Goal: Information Seeking & Learning: Learn about a topic

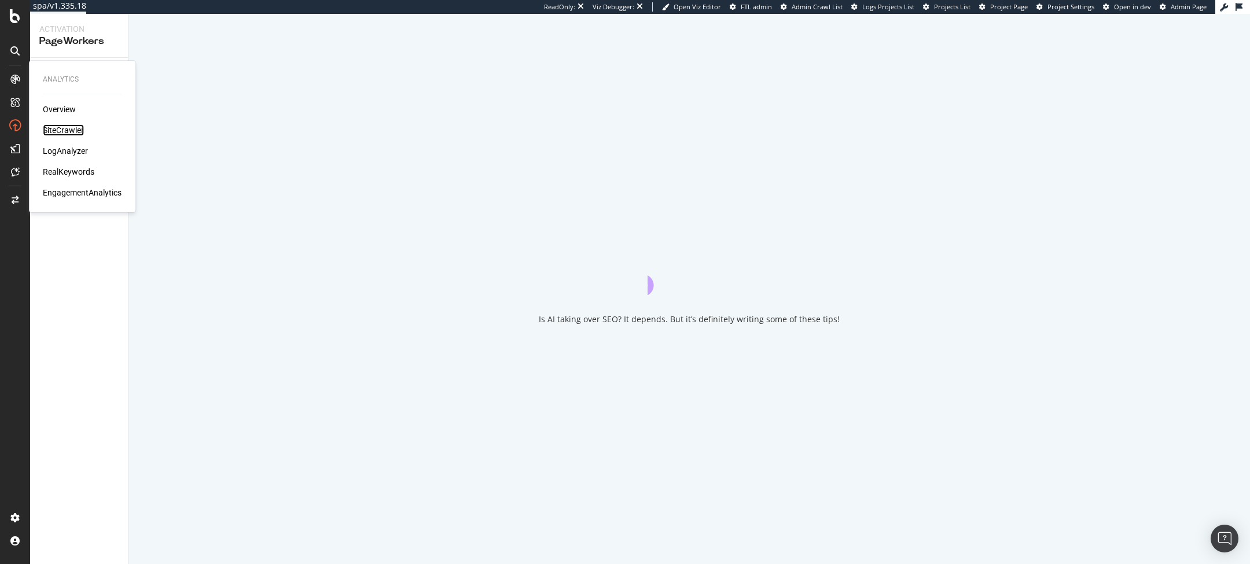
click at [62, 130] on div "SiteCrawler" at bounding box center [63, 130] width 41 height 12
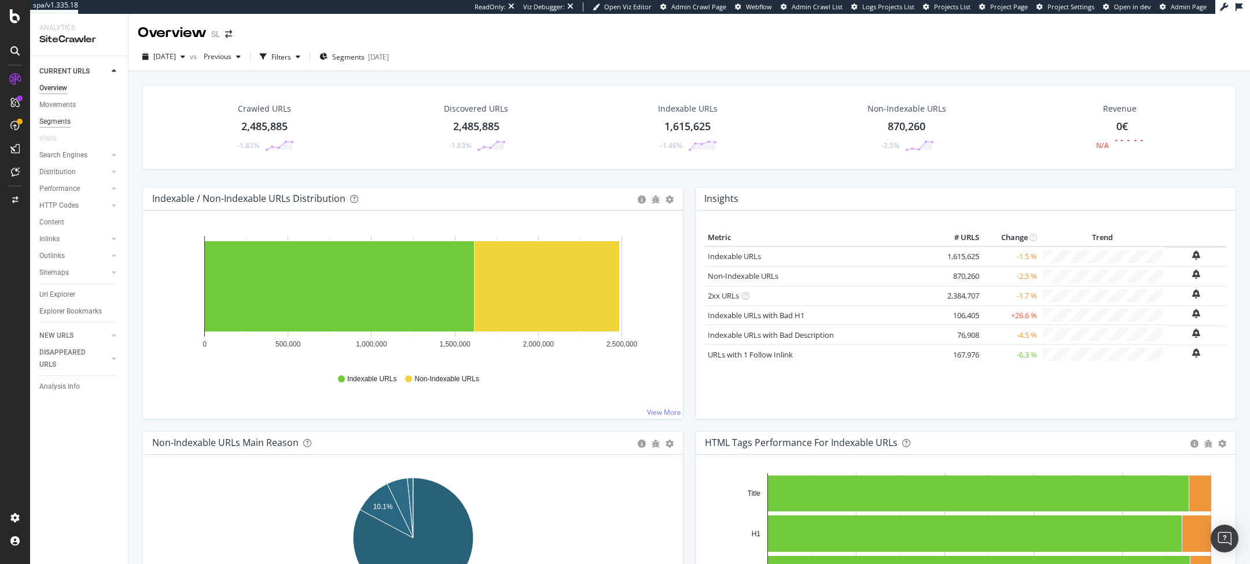
click at [67, 124] on div "Segments" at bounding box center [54, 122] width 31 height 12
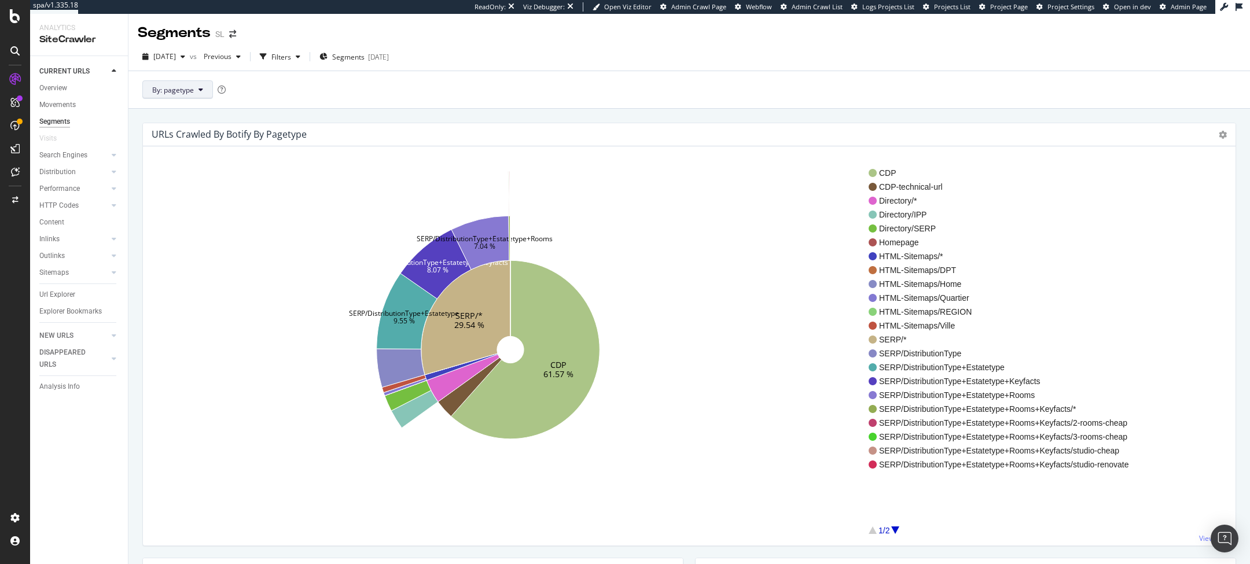
click at [208, 98] on button "By: pagetype" at bounding box center [177, 89] width 71 height 19
click at [222, 201] on span "geographical_localization" at bounding box center [214, 206] width 125 height 10
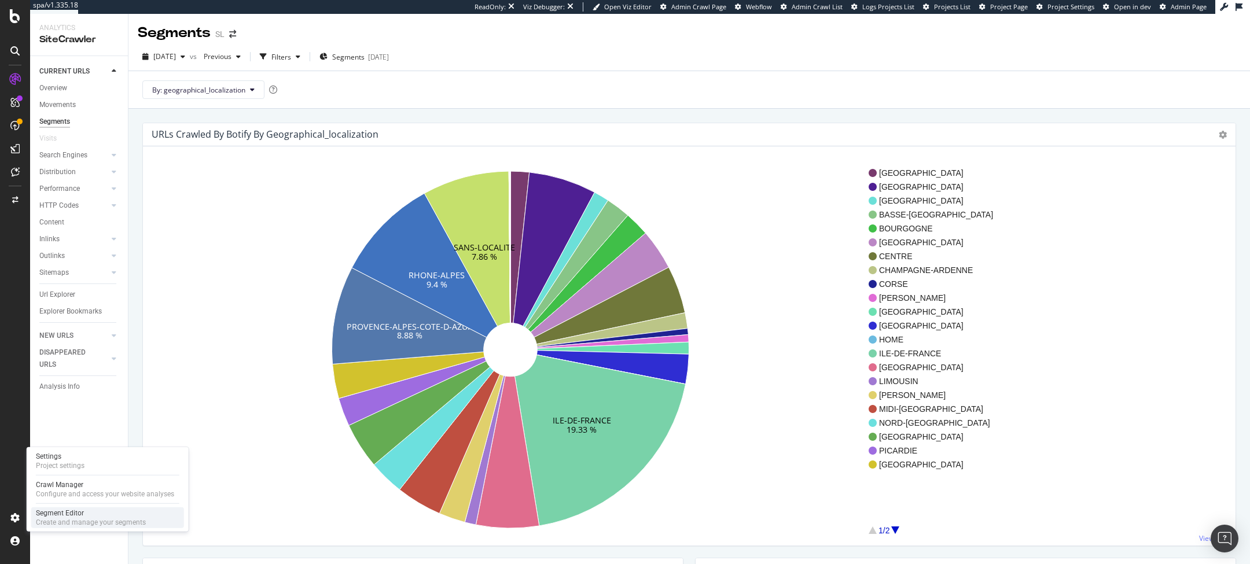
click at [61, 510] on div "Segment Editor" at bounding box center [91, 513] width 110 height 9
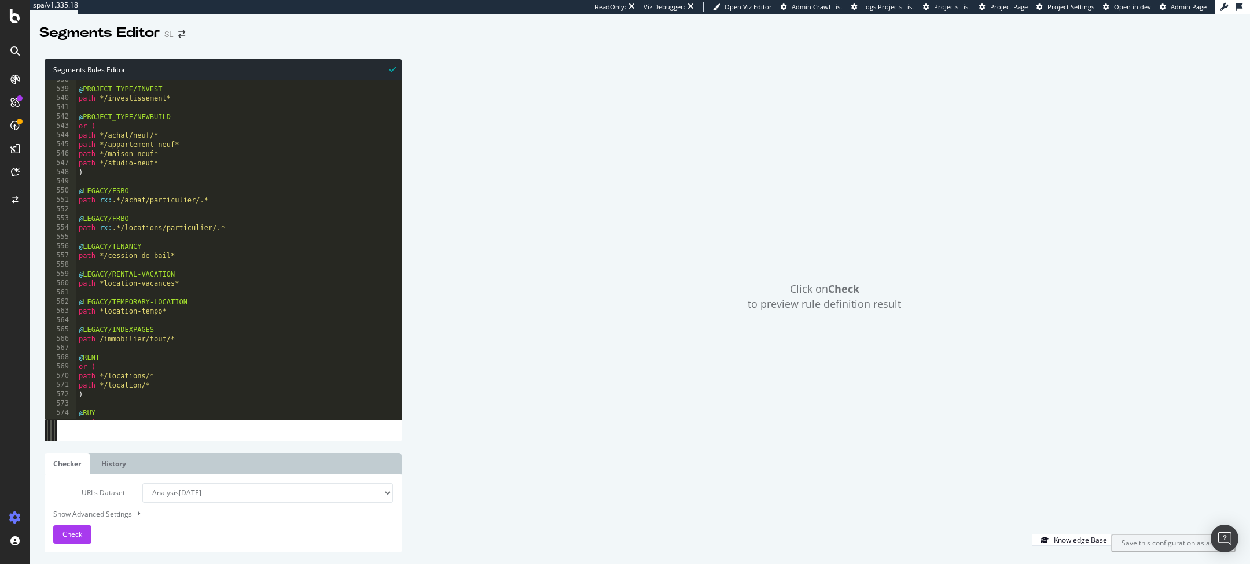
scroll to position [527, 0]
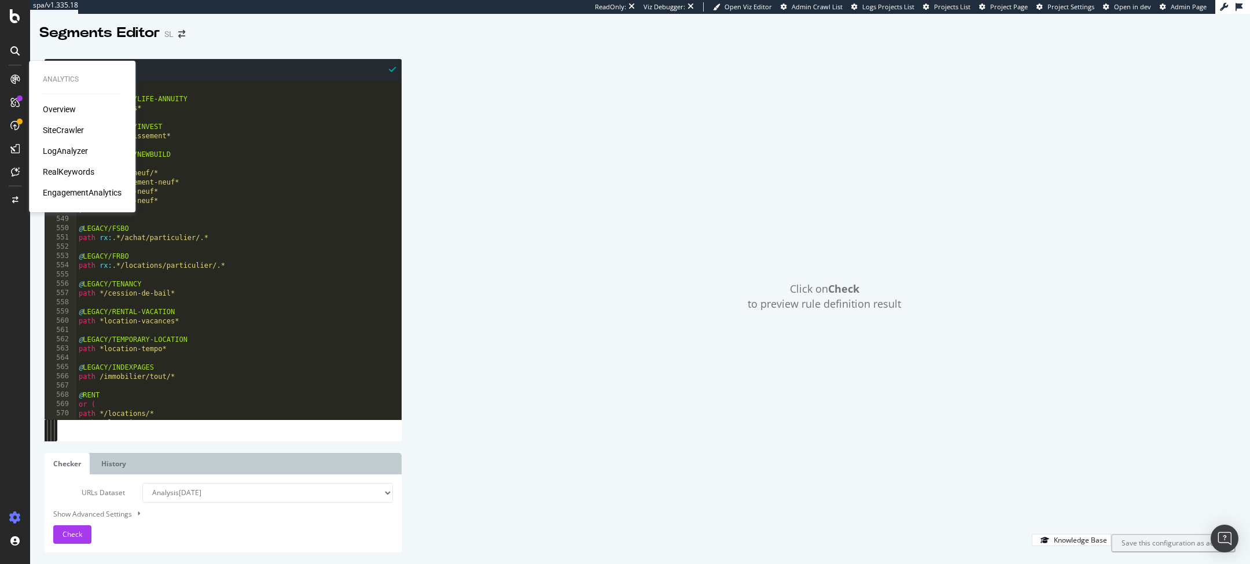
click at [82, 169] on div "RealKeywords" at bounding box center [69, 172] width 52 height 12
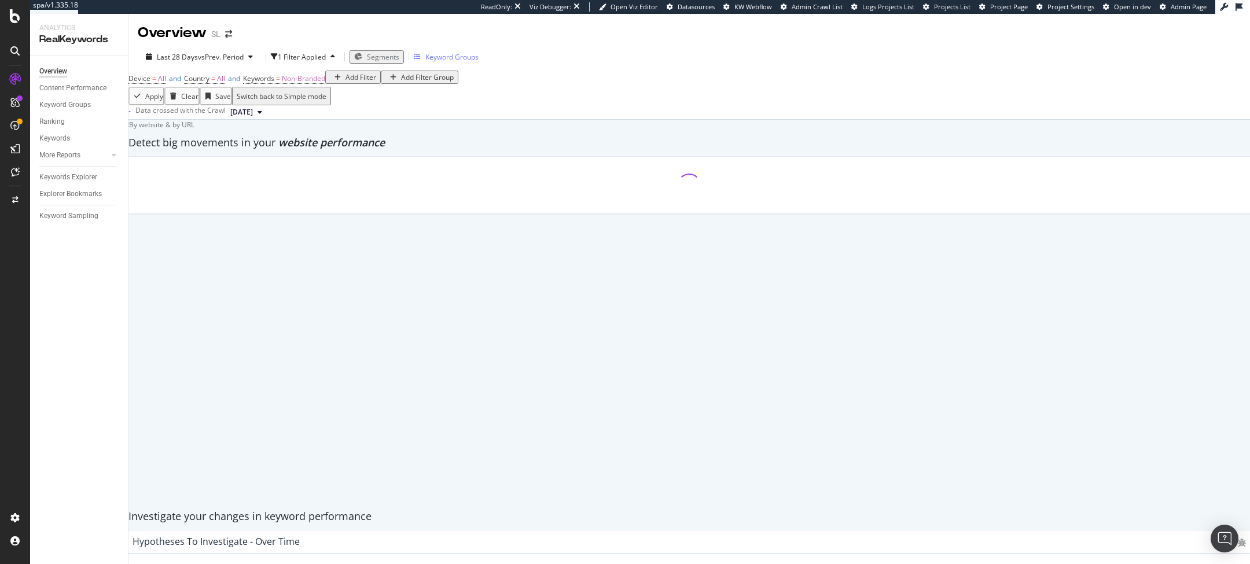
click at [464, 53] on div "Keyword Groups" at bounding box center [451, 57] width 53 height 10
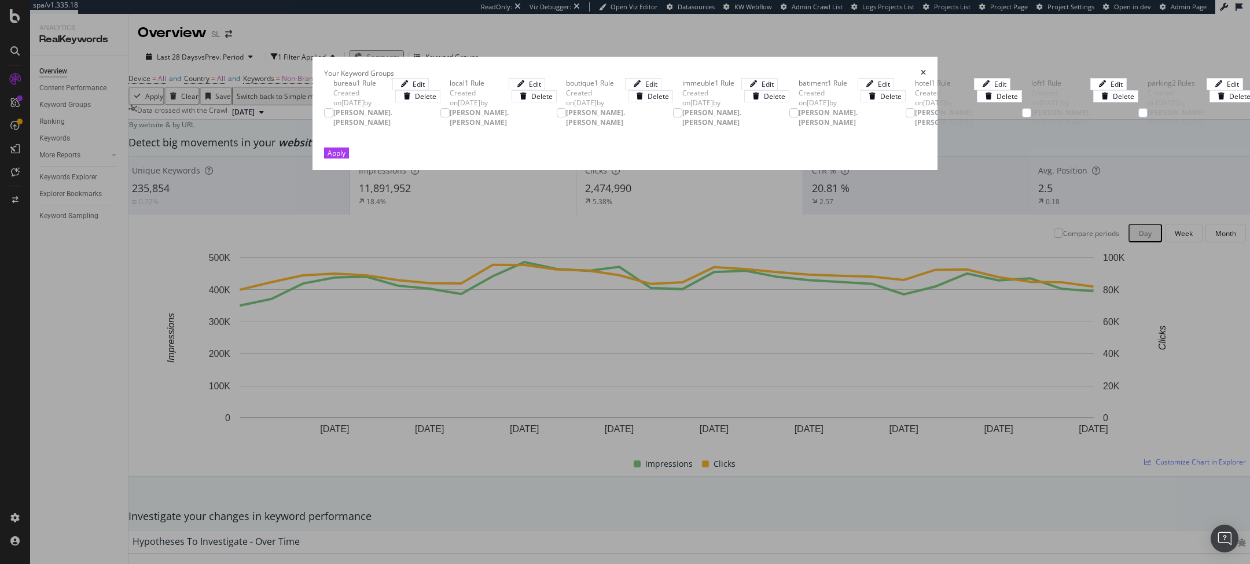
click at [926, 69] on icon "times" at bounding box center [923, 72] width 5 height 7
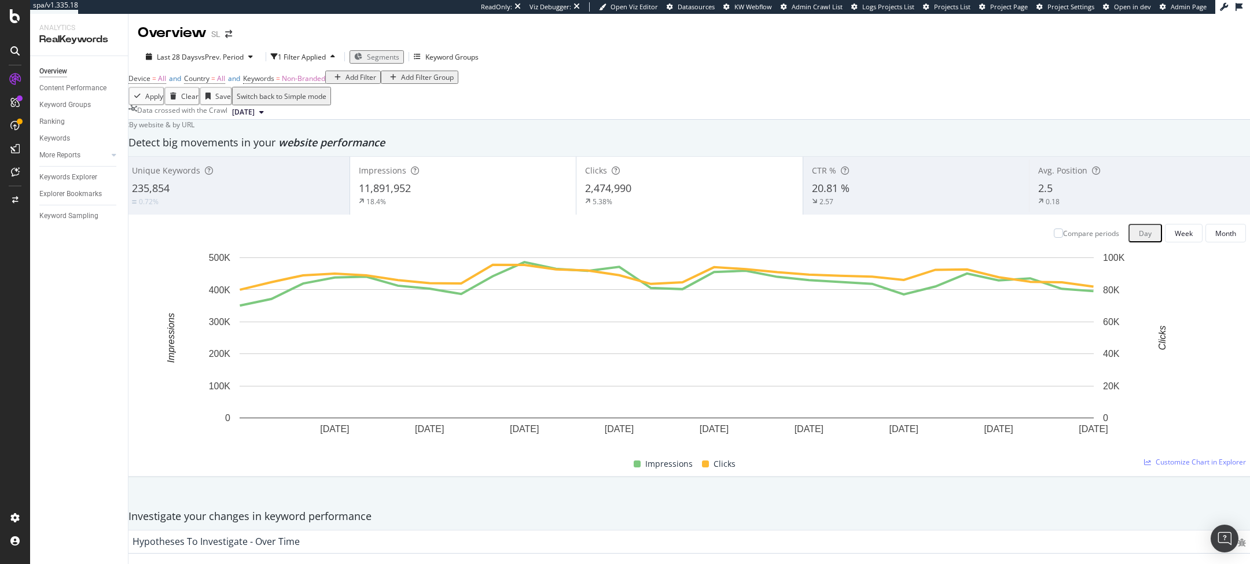
click at [515, 87] on div "Device = All and Country = All and Keywords = Non-Branded Add Filter Add Filter…" at bounding box center [689, 79] width 1122 height 16
